Goal: Task Accomplishment & Management: Complete application form

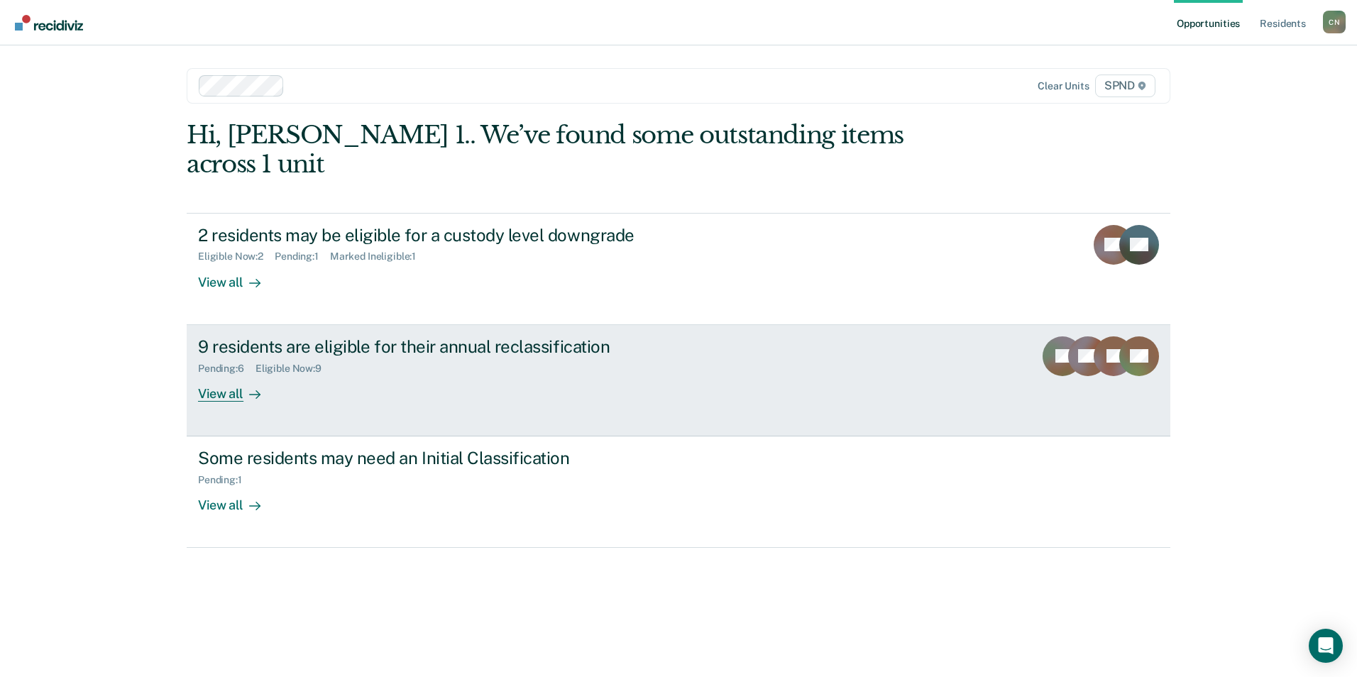
click at [230, 374] on div "View all" at bounding box center [237, 388] width 79 height 28
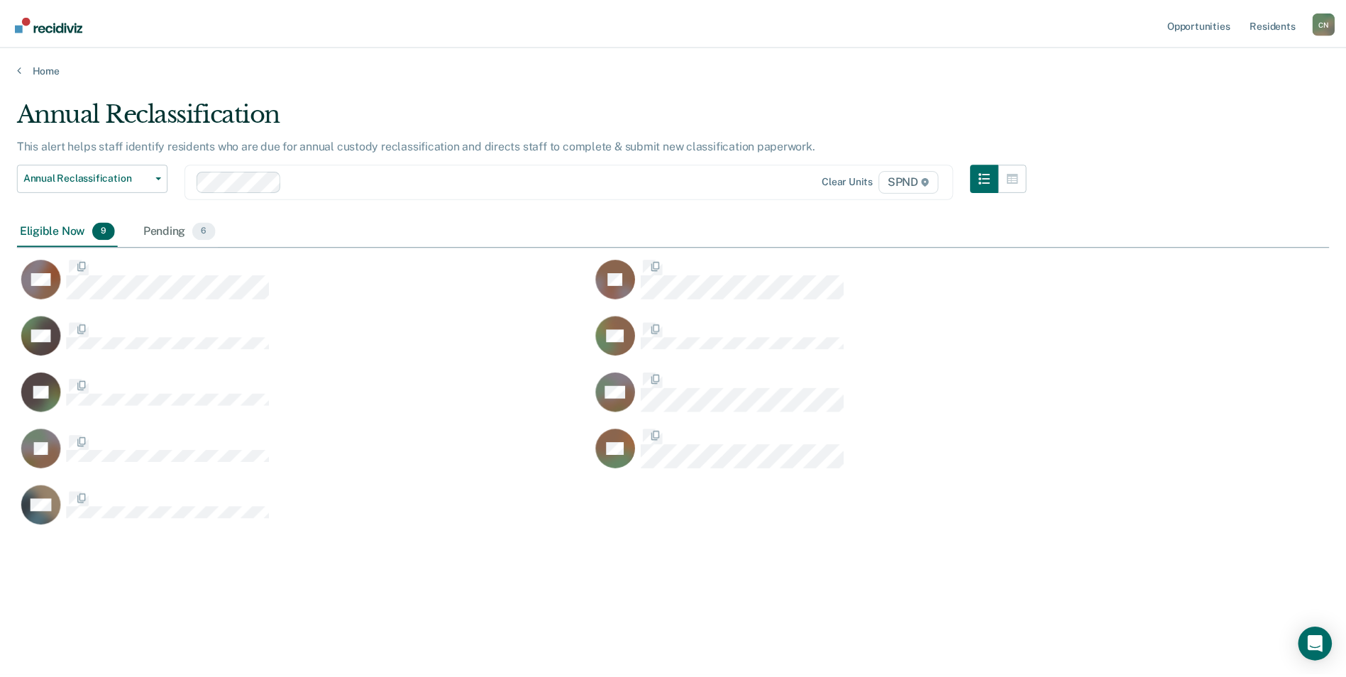
scroll to position [462, 1312]
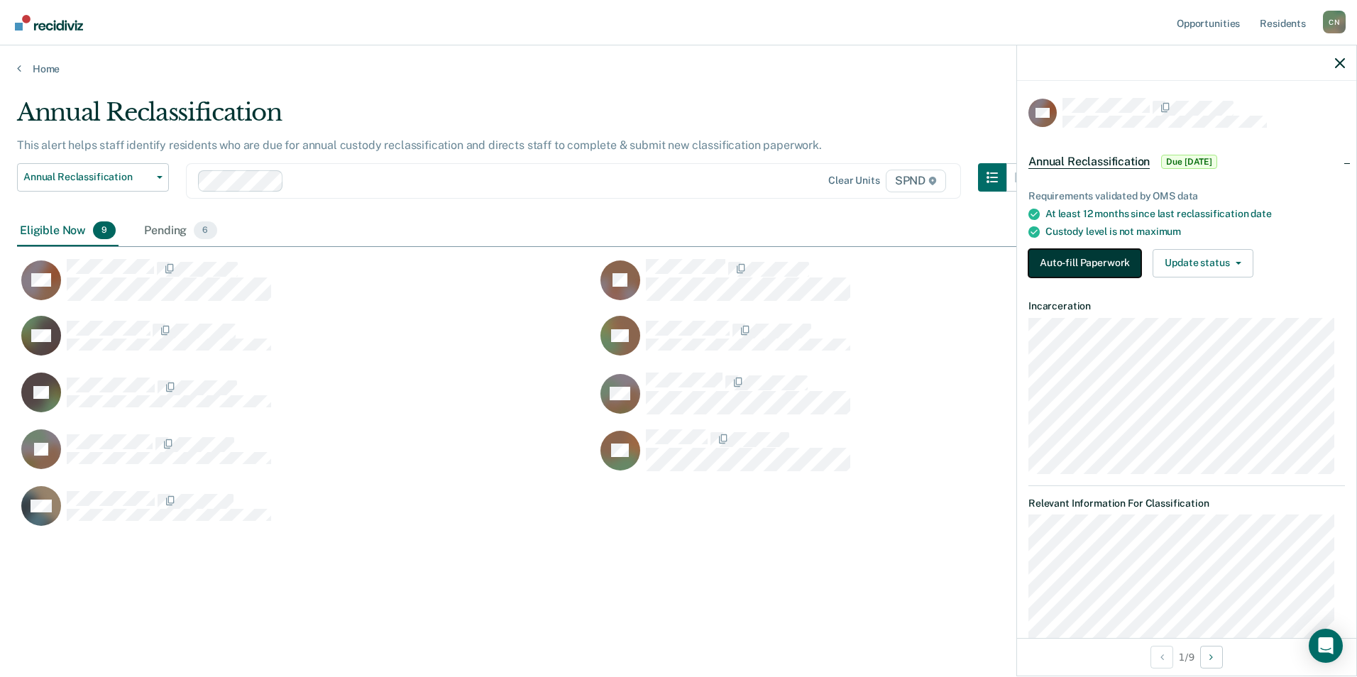
click at [1093, 262] on button "Auto-fill Paperwork" at bounding box center [1084, 263] width 113 height 28
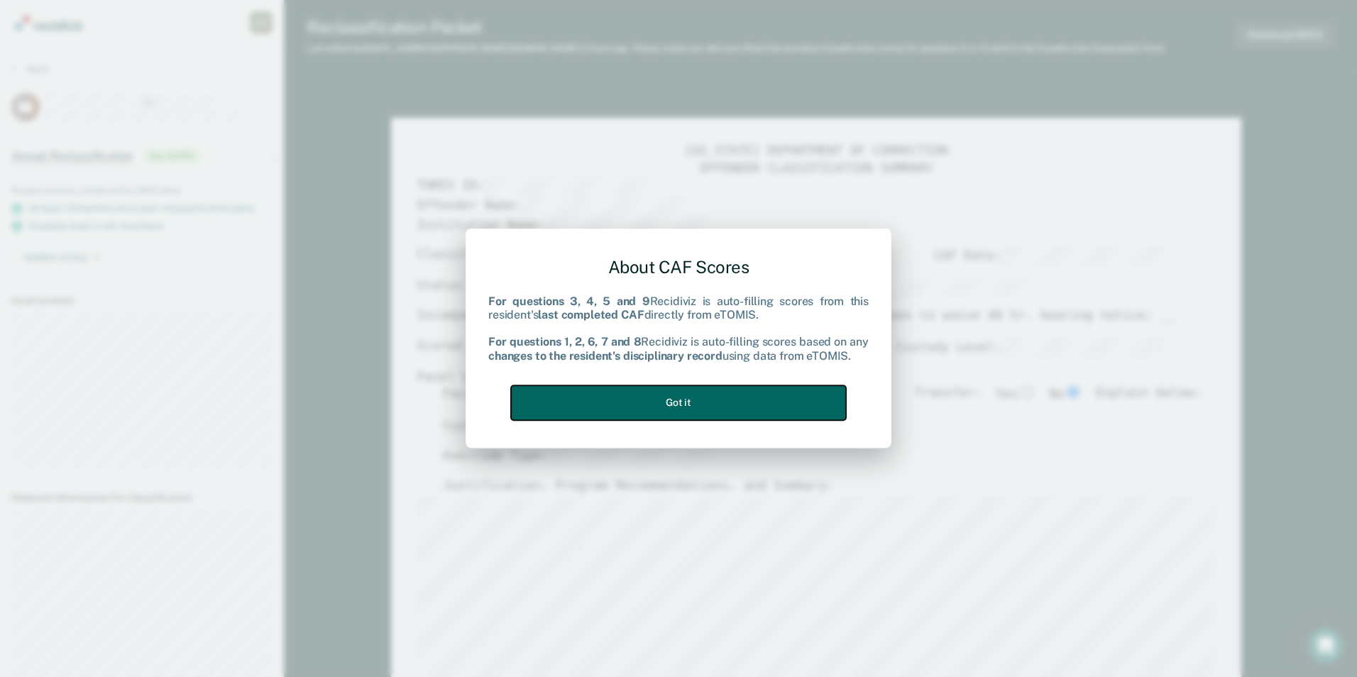
click at [766, 392] on button "Got it" at bounding box center [678, 402] width 335 height 35
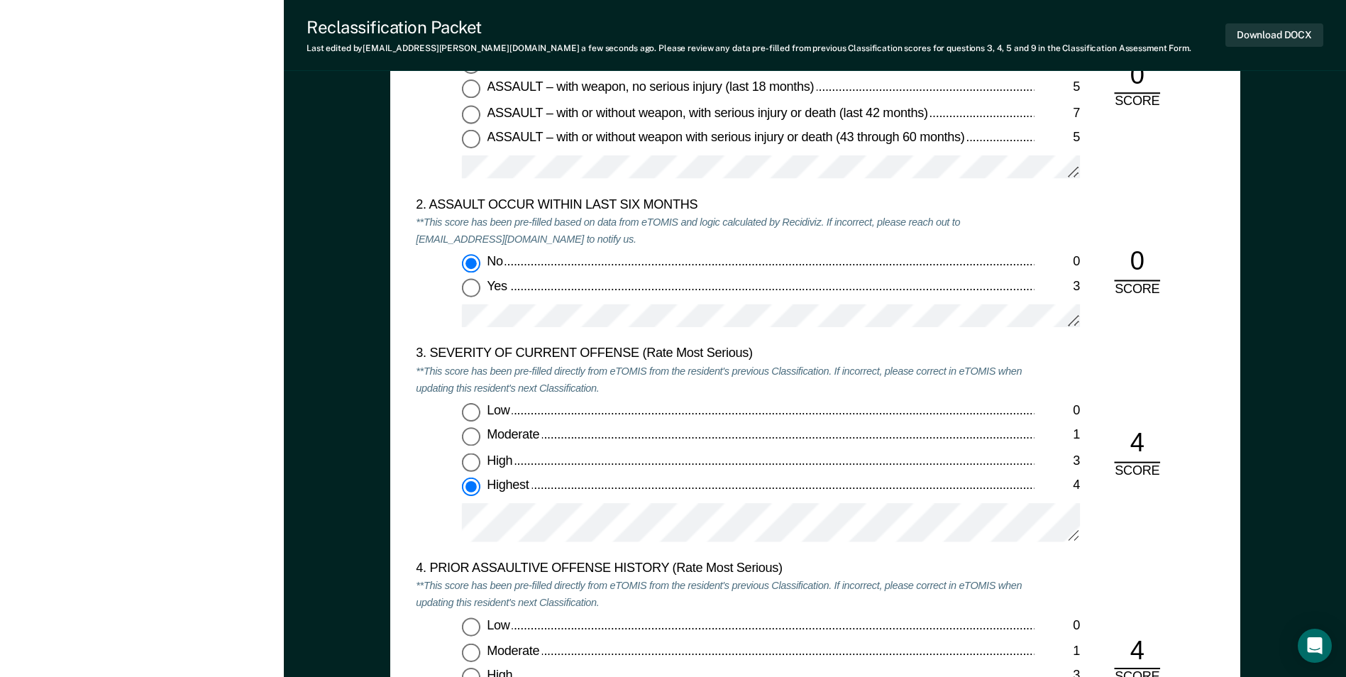
scroll to position [1561, 0]
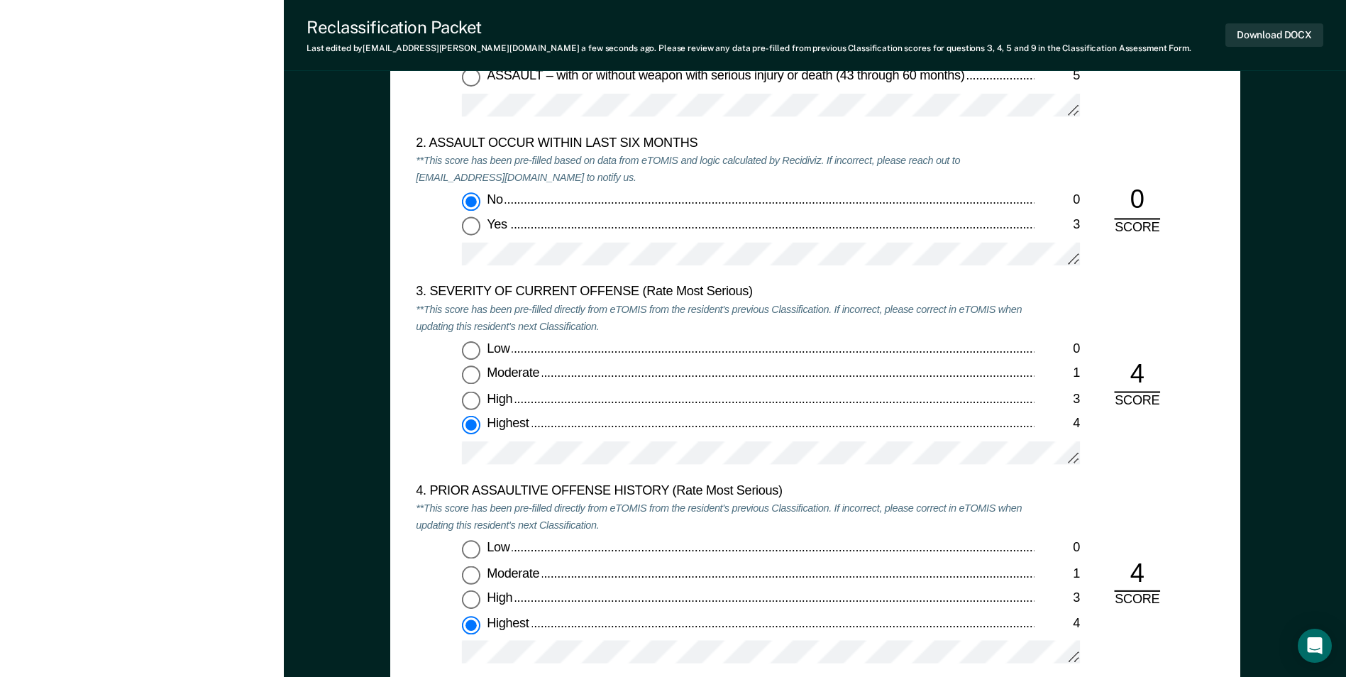
click at [668, 495] on div "4. PRIOR ASSAULTIVE OFFENSE HISTORY (Rate Most Serious)" at bounding box center [725, 492] width 618 height 17
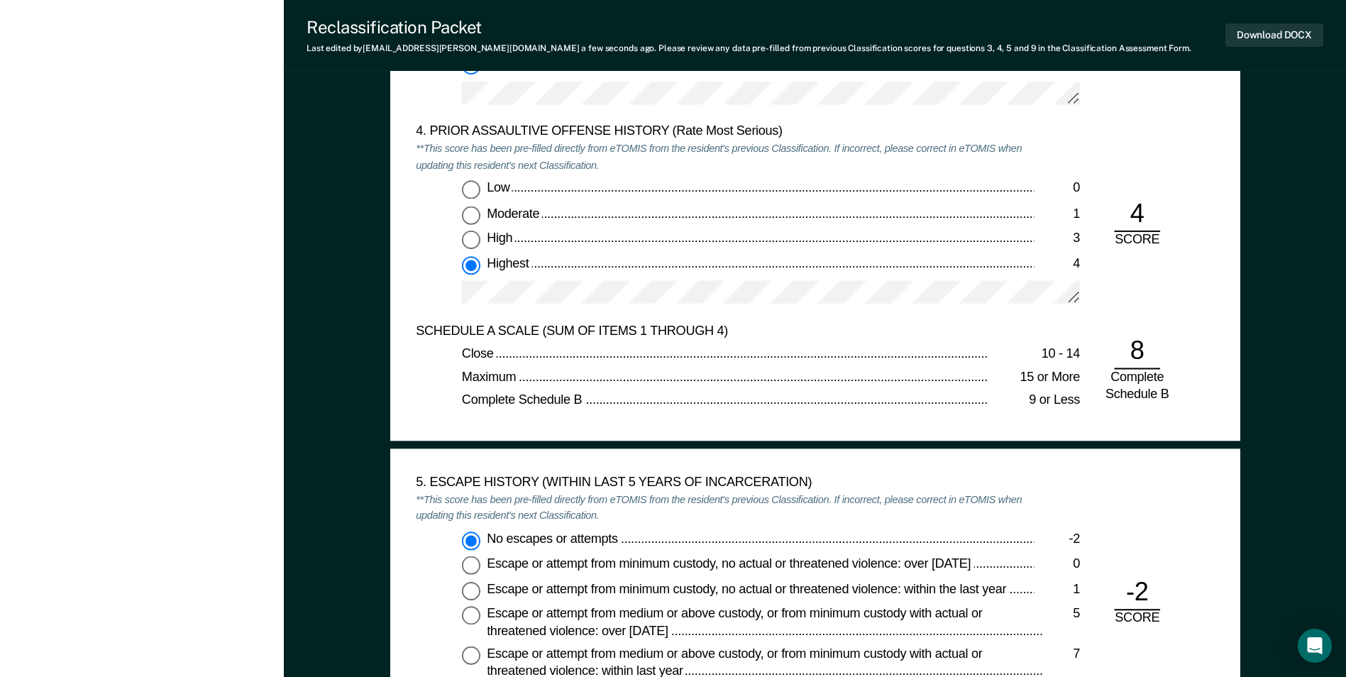
scroll to position [1916, 0]
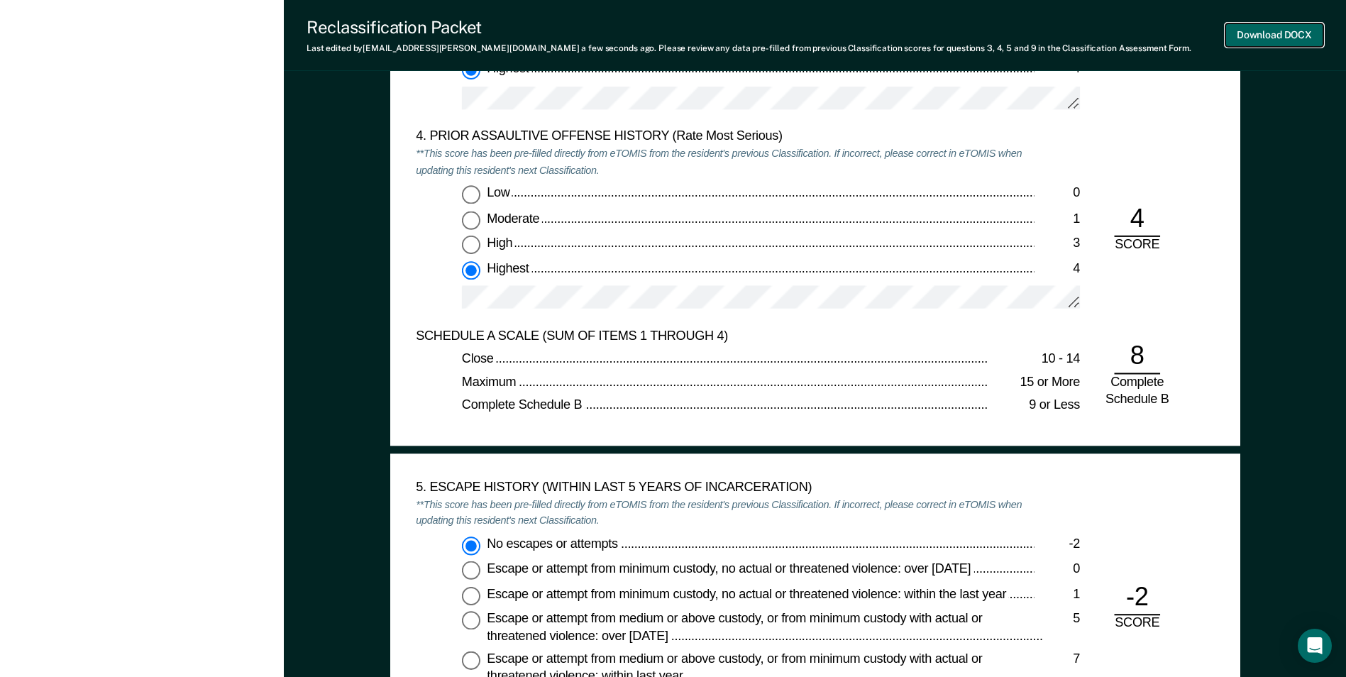
click at [1262, 32] on button "Download DOCX" at bounding box center [1275, 34] width 98 height 23
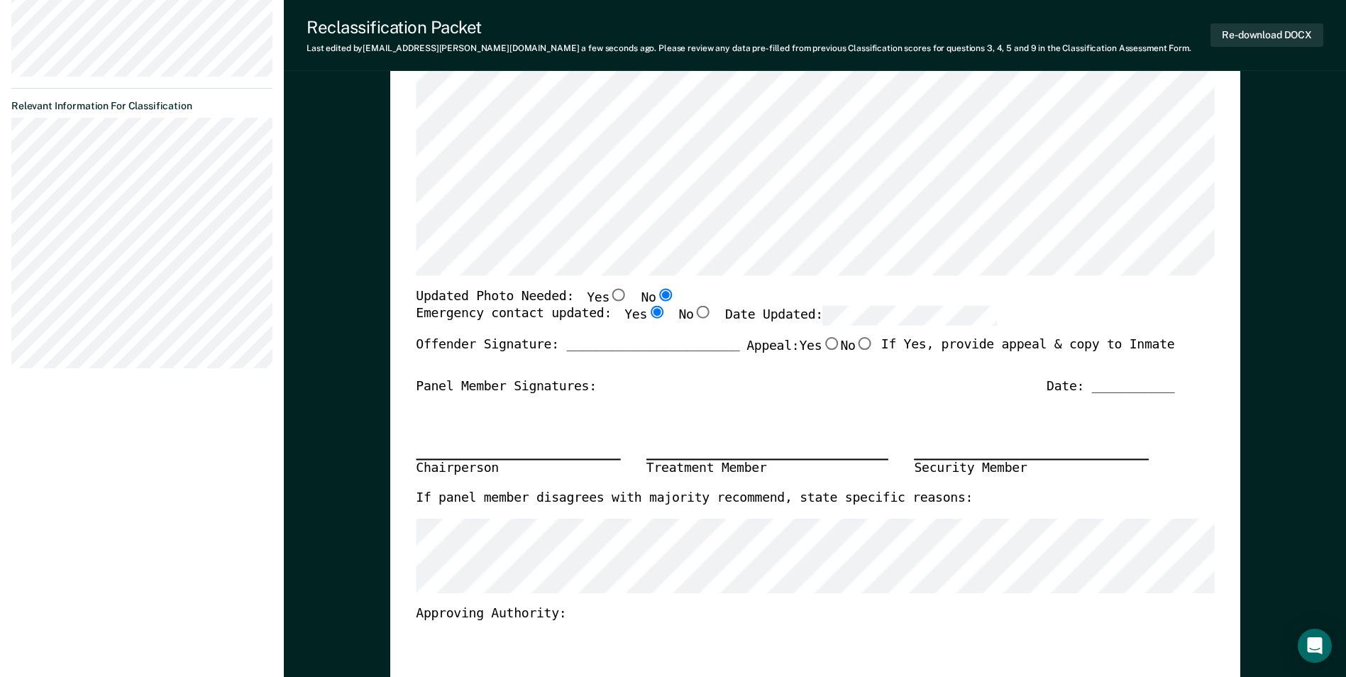
scroll to position [497, 0]
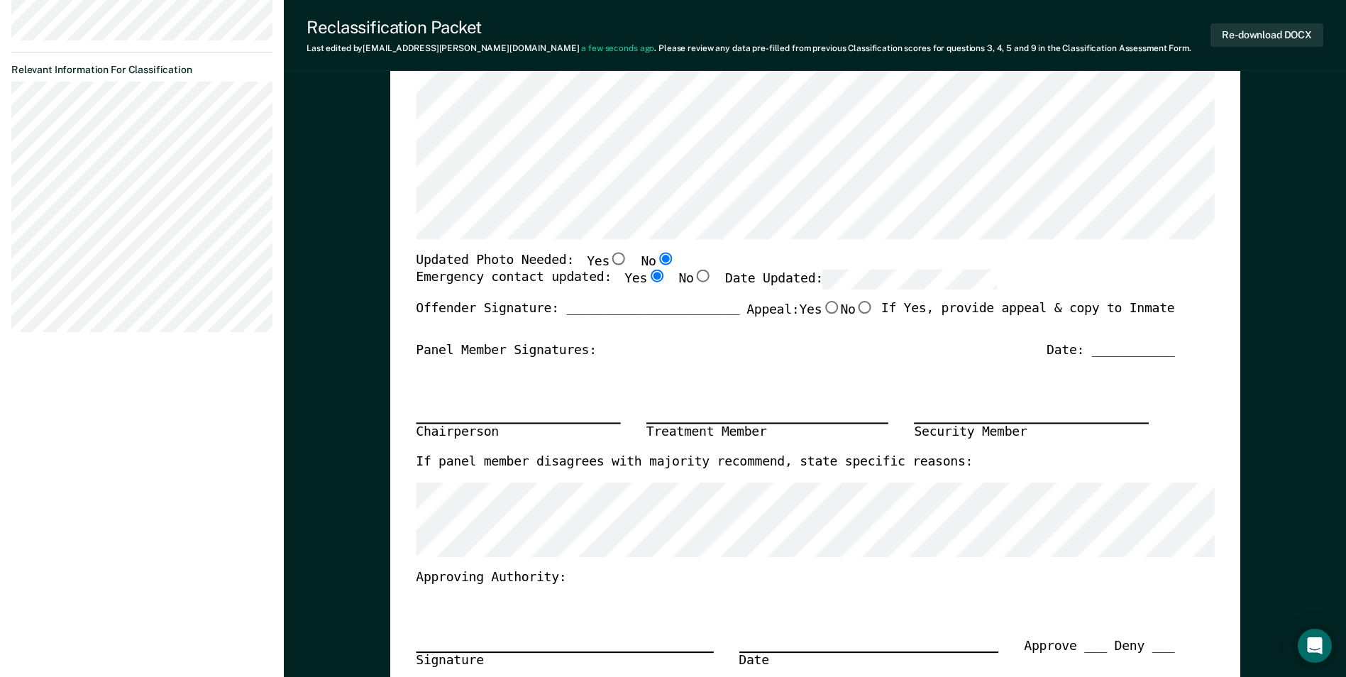
type textarea "x"
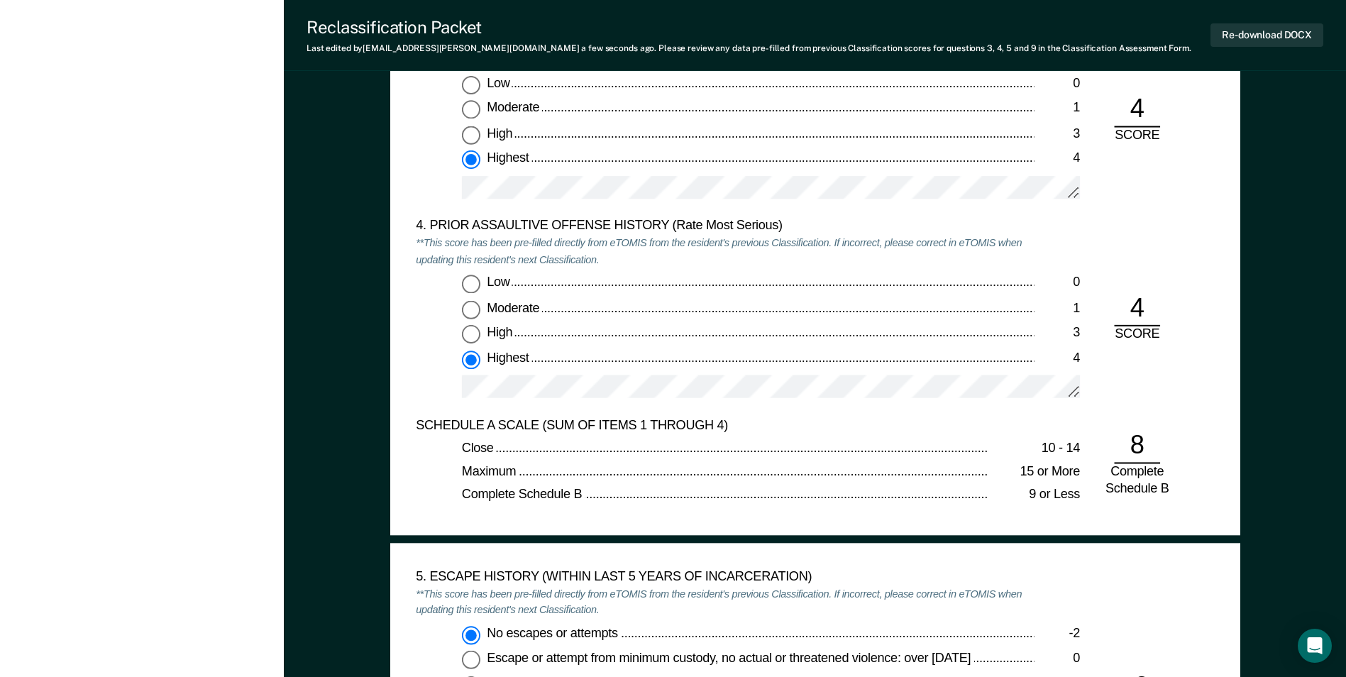
scroll to position [1916, 0]
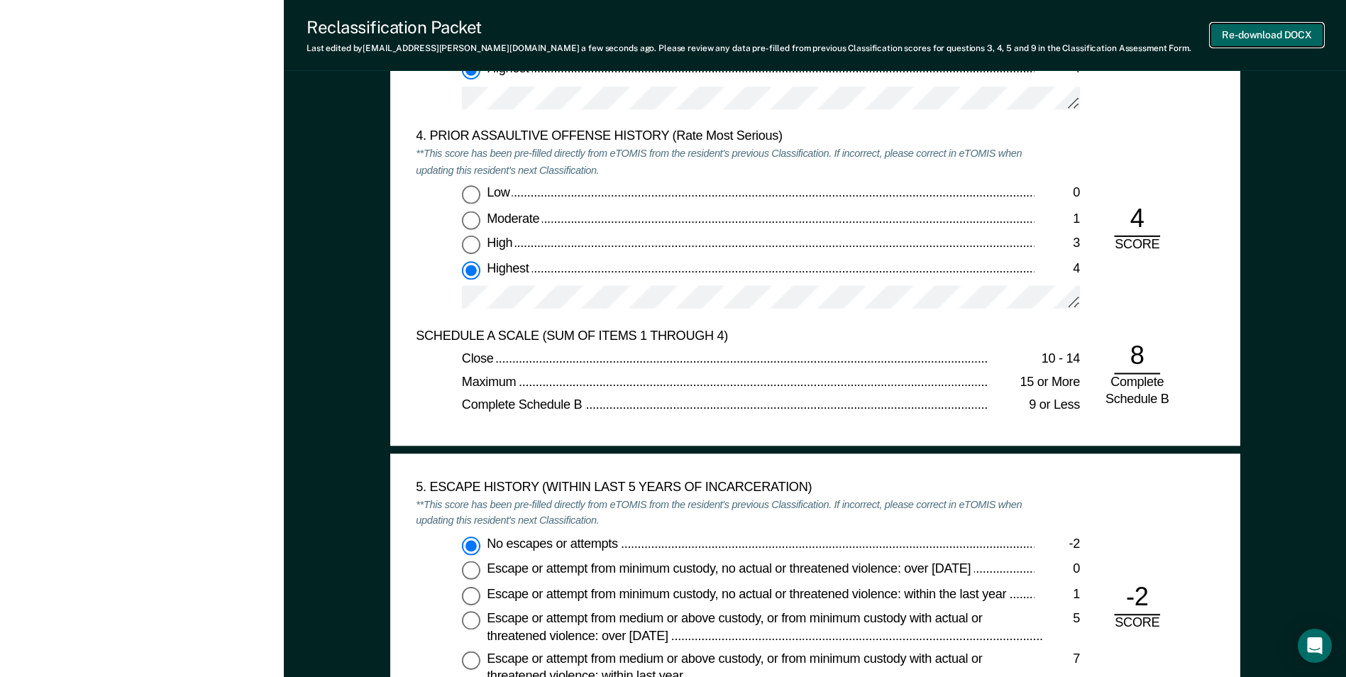
click at [1275, 33] on button "Re-download DOCX" at bounding box center [1267, 34] width 113 height 23
click at [889, 114] on div at bounding box center [771, 104] width 618 height 35
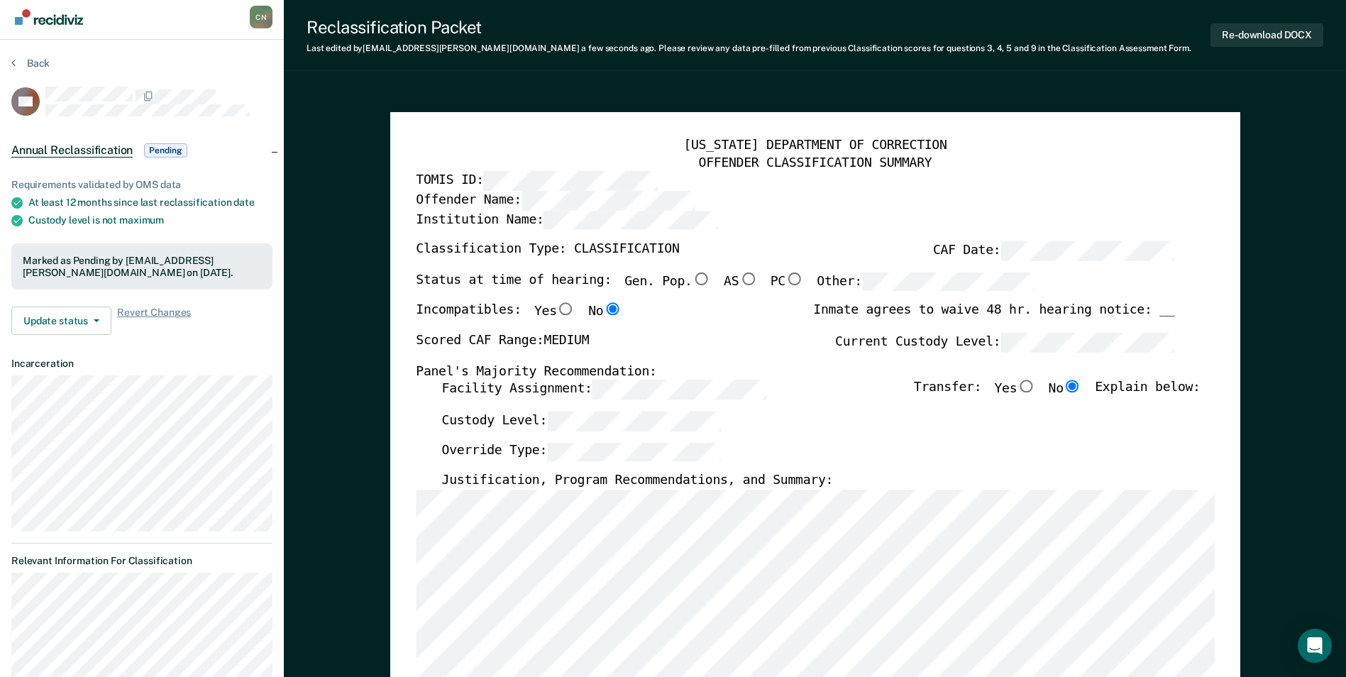
scroll to position [0, 0]
